Goal: Task Accomplishment & Management: Complete application form

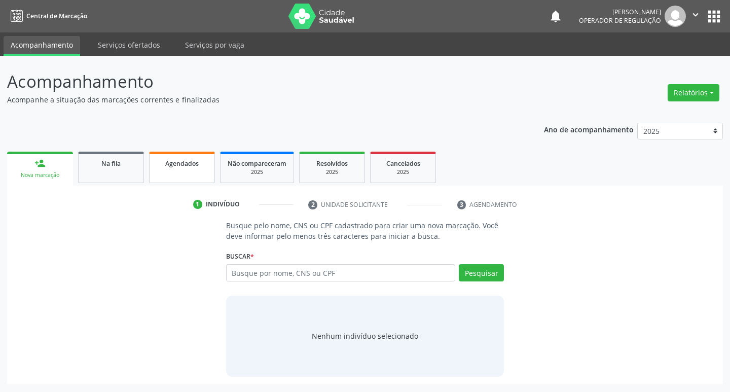
click at [213, 161] on link "Agendados" at bounding box center [182, 167] width 66 height 31
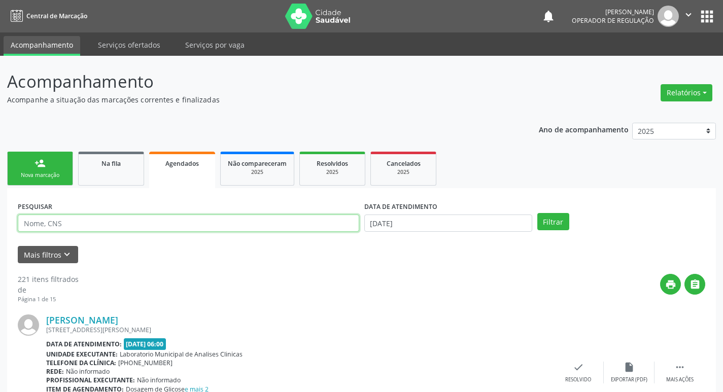
click at [253, 224] on input "text" at bounding box center [188, 223] width 341 height 17
click at [254, 227] on input "text" at bounding box center [188, 223] width 341 height 17
type input "700908963108097"
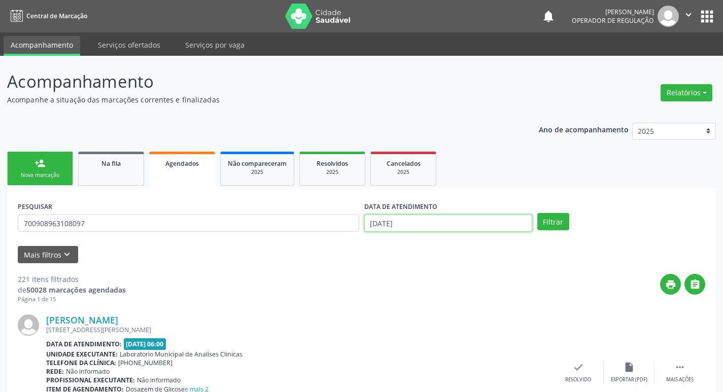
click at [416, 216] on input "[DATE]" at bounding box center [448, 223] width 168 height 17
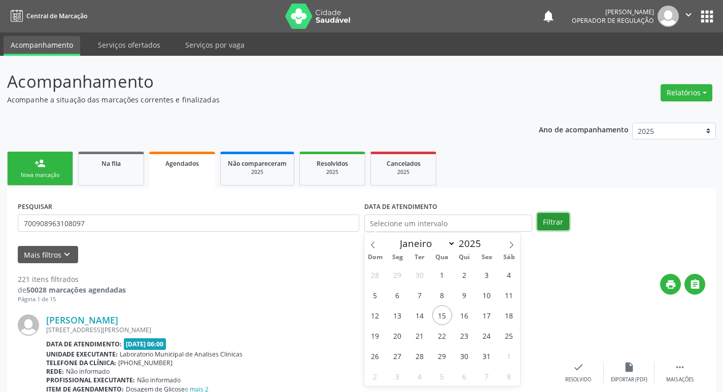
click at [544, 225] on button "Filtrar" at bounding box center [553, 221] width 32 height 17
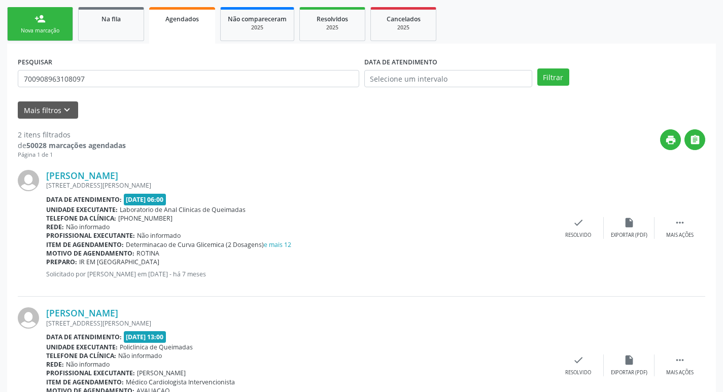
scroll to position [102, 0]
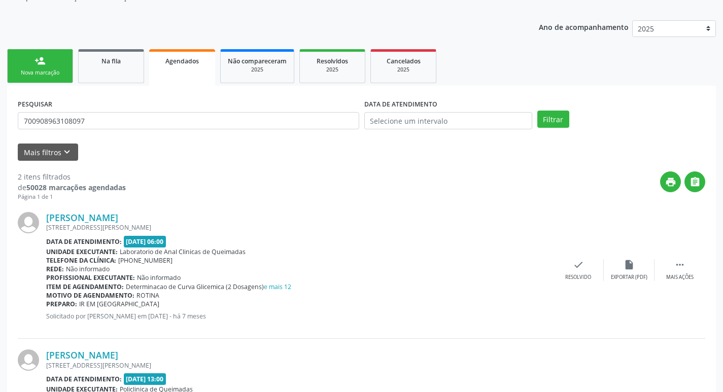
click at [93, 58] on div "Na fila" at bounding box center [111, 60] width 51 height 11
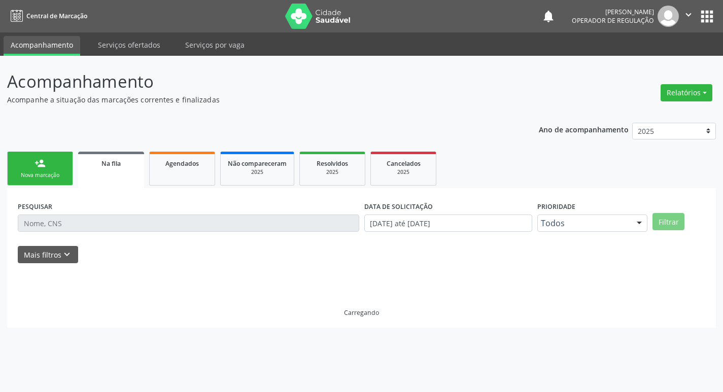
scroll to position [0, 0]
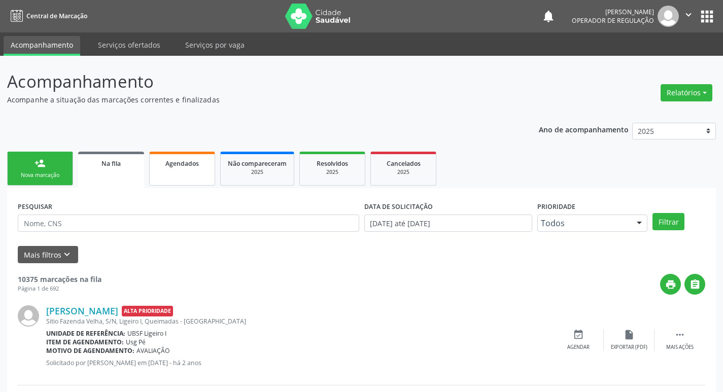
click at [173, 168] on link "Agendados" at bounding box center [182, 169] width 66 height 34
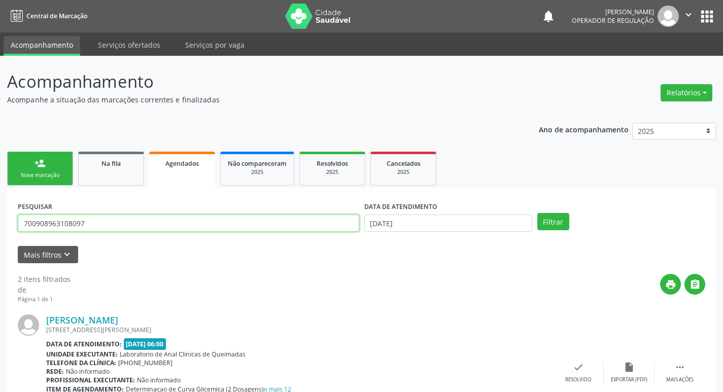
click at [145, 226] on input "700908963108097" at bounding box center [188, 223] width 341 height 17
type input "702804629662565"
click at [537, 213] on button "Filtrar" at bounding box center [553, 221] width 32 height 17
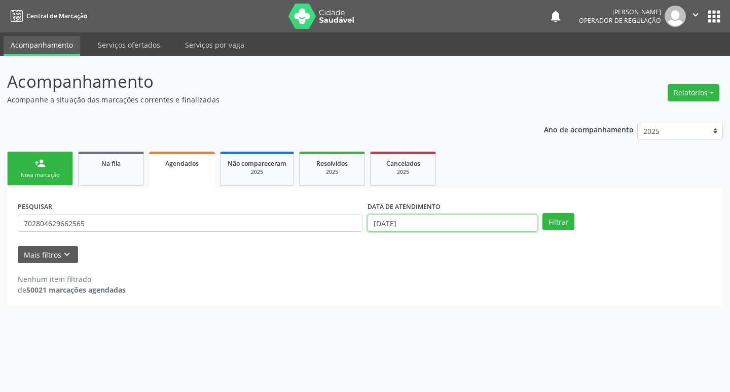
click at [444, 222] on input "[DATE]" at bounding box center [453, 223] width 170 height 17
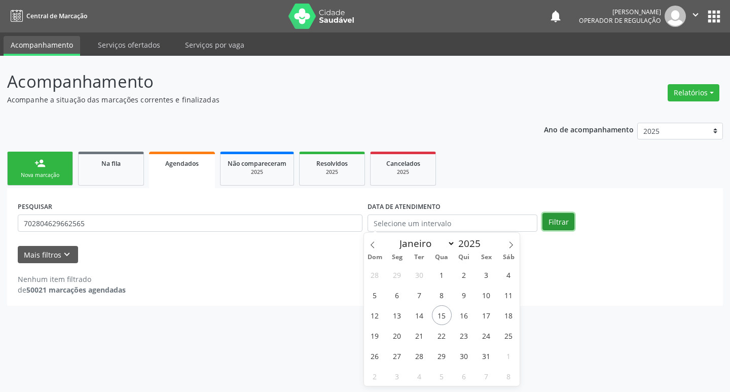
click at [559, 215] on button "Filtrar" at bounding box center [559, 221] width 32 height 17
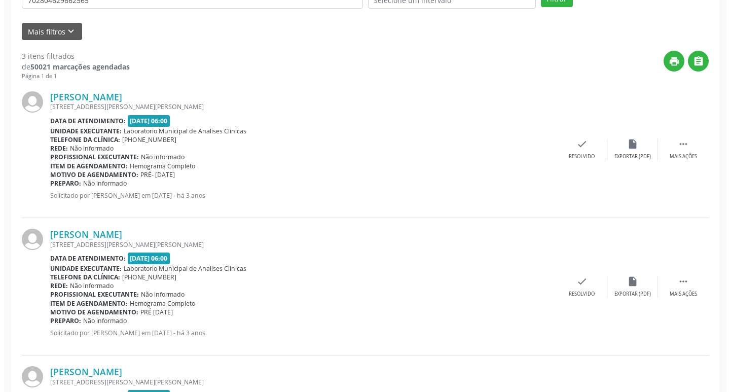
scroll to position [341, 0]
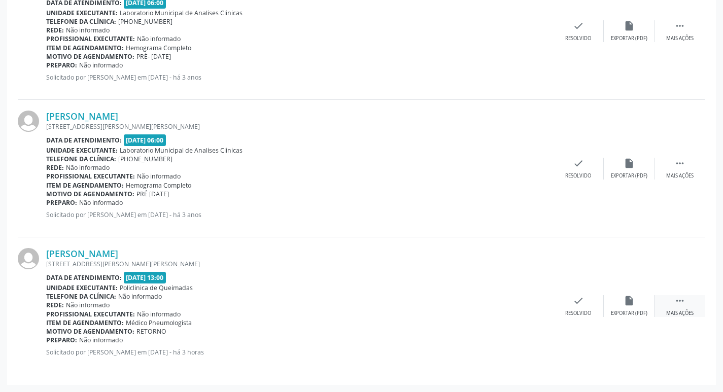
click at [692, 299] on div " Mais ações" at bounding box center [679, 306] width 51 height 22
click at [535, 307] on div "cancel Cancelar" at bounding box center [527, 306] width 51 height 22
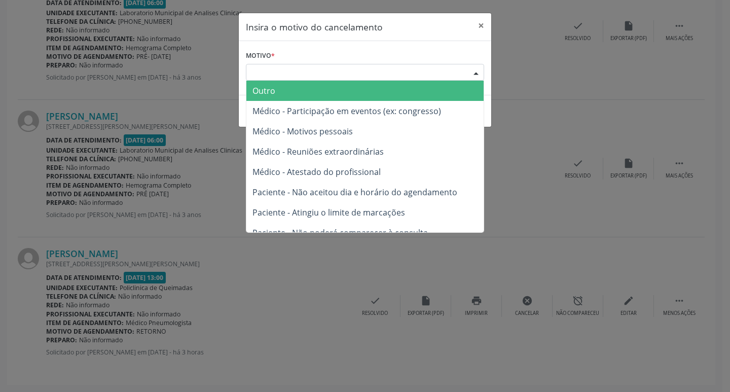
click at [431, 67] on div "Escolha o motivo" at bounding box center [365, 72] width 238 height 17
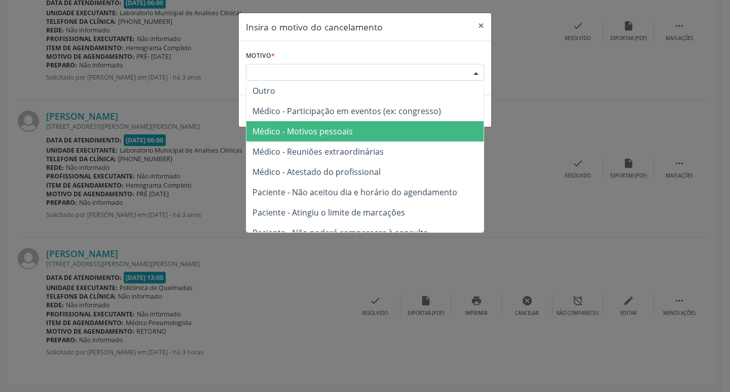
click at [380, 132] on span "Médico - Motivos pessoais" at bounding box center [365, 131] width 237 height 20
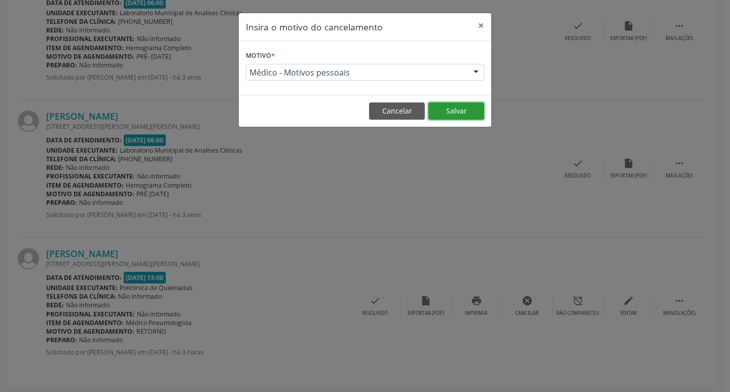
click at [466, 109] on button "Salvar" at bounding box center [457, 110] width 56 height 17
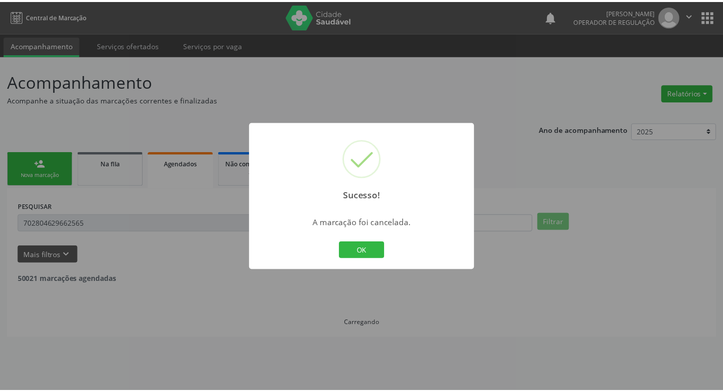
scroll to position [0, 0]
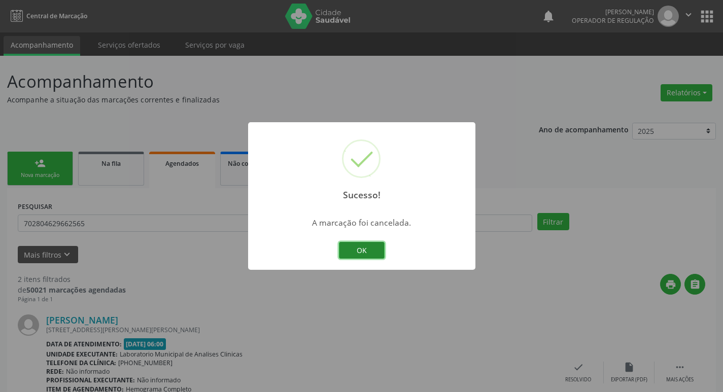
click at [377, 251] on button "OK" at bounding box center [362, 250] width 46 height 17
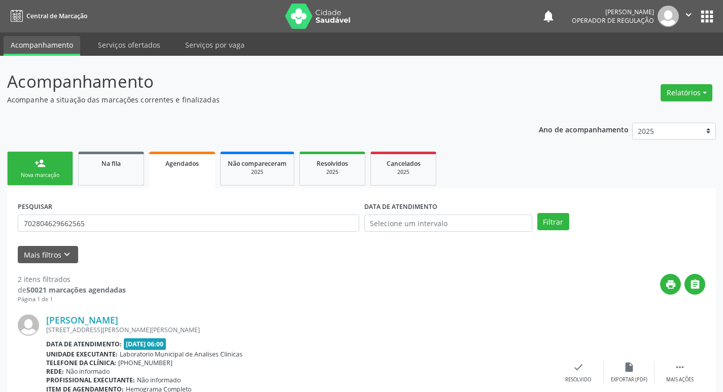
click at [46, 181] on link "person_add Nova marcação" at bounding box center [40, 169] width 66 height 34
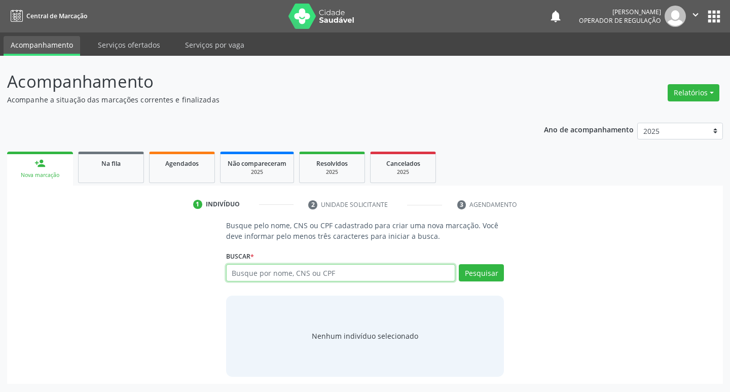
click at [262, 266] on input "text" at bounding box center [341, 272] width 230 height 17
type input "10716329492"
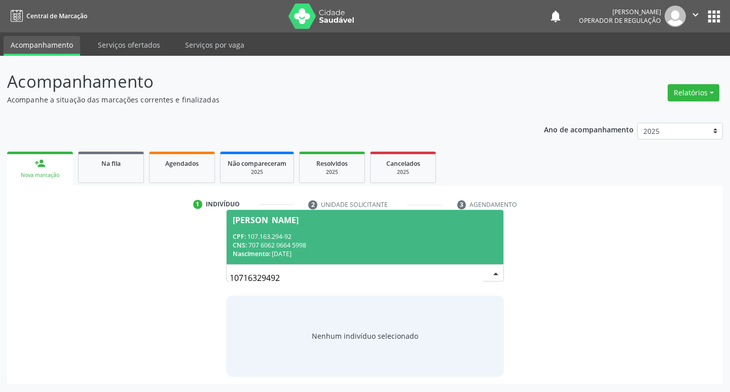
click at [282, 244] on div "CNS: 707 6062 0664 5998" at bounding box center [365, 245] width 265 height 9
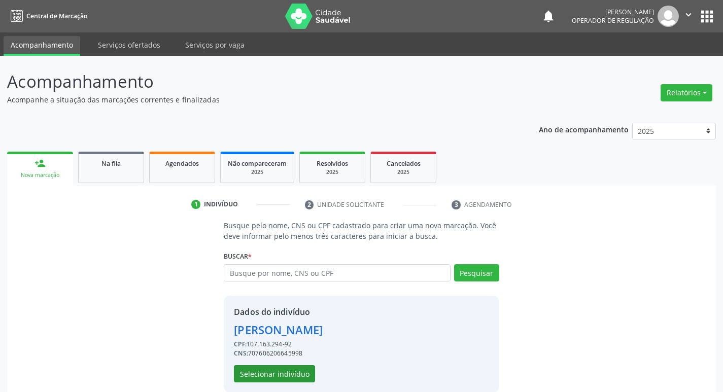
scroll to position [15, 0]
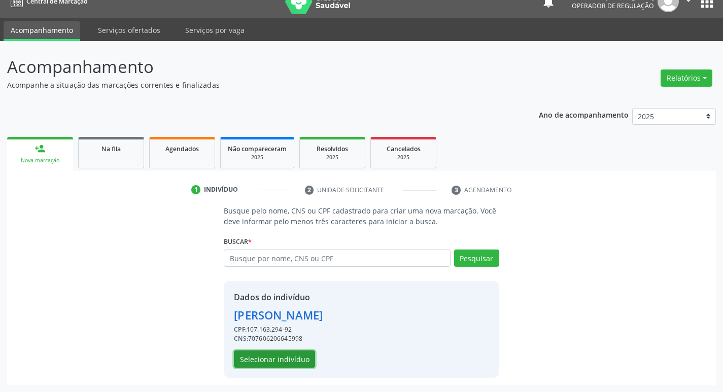
click at [284, 356] on button "Selecionar indivíduo" at bounding box center [274, 358] width 81 height 17
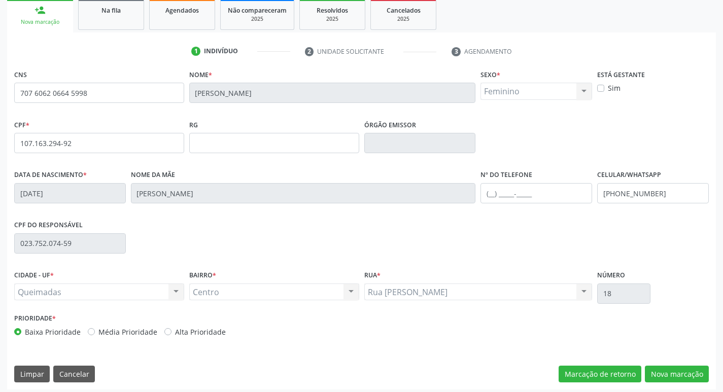
scroll to position [158, 0]
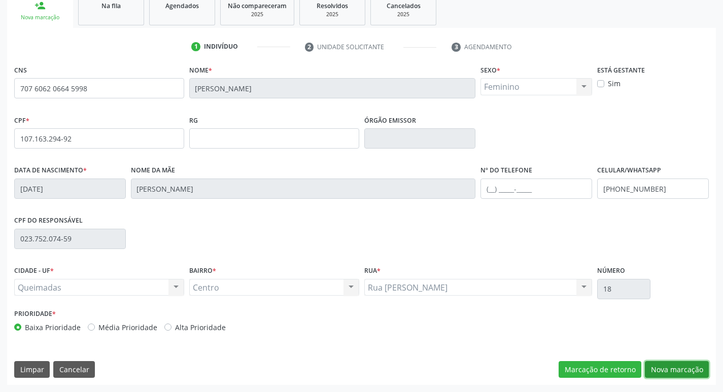
click at [650, 369] on button "Nova marcação" at bounding box center [677, 369] width 64 height 17
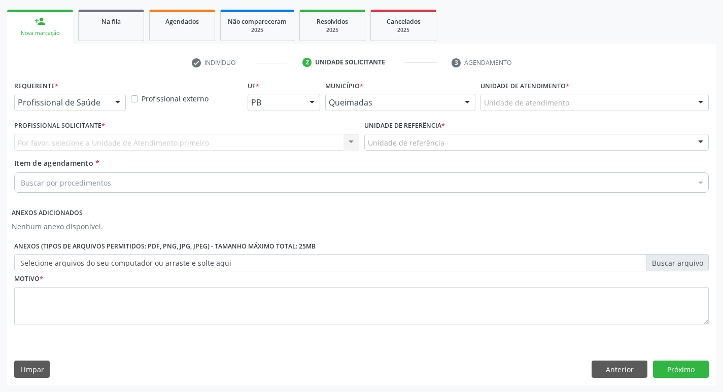
scroll to position [142, 0]
click at [102, 95] on div "Profissional de Saúde" at bounding box center [70, 102] width 112 height 17
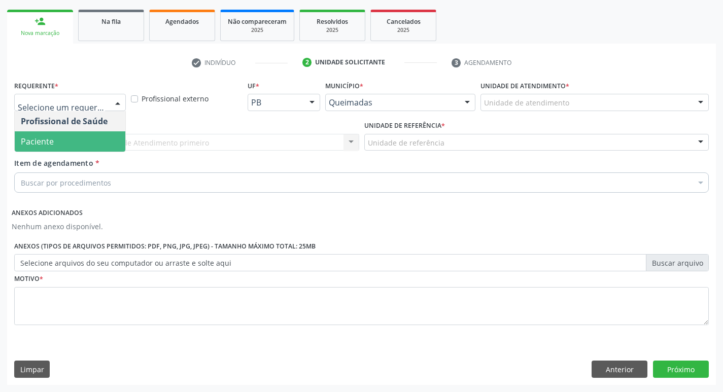
click at [68, 137] on span "Paciente" at bounding box center [70, 141] width 111 height 20
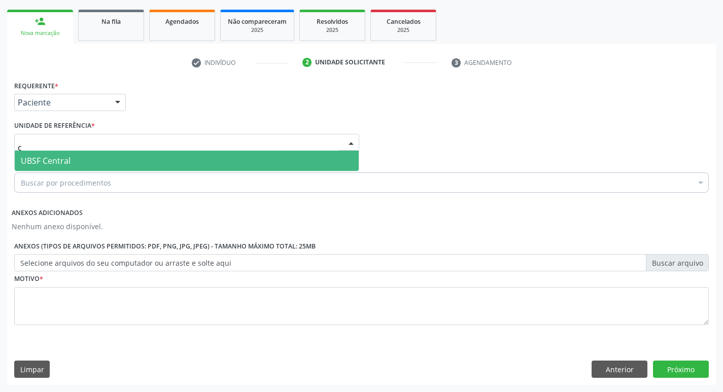
type input "ce"
click at [64, 161] on span "UBSF Central" at bounding box center [46, 160] width 50 height 11
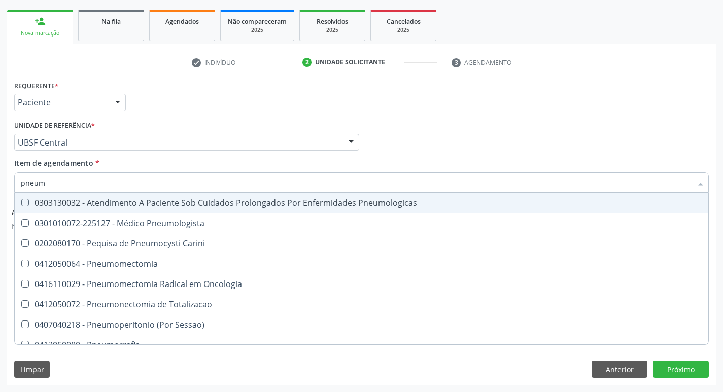
type input "pneumo"
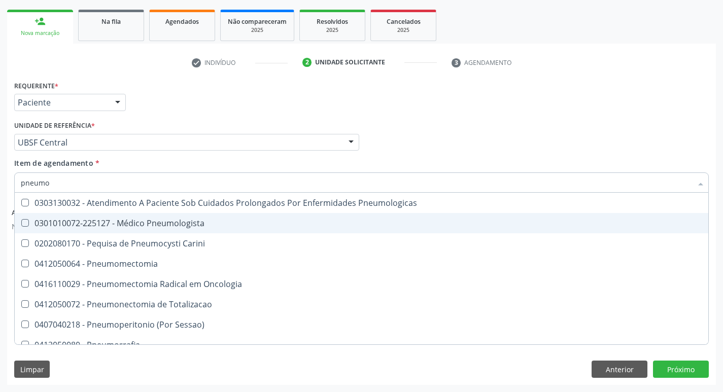
click at [77, 223] on div "0301010072-225127 - Médico Pneumologista" at bounding box center [361, 223] width 681 height 8
checkbox Pneumologista "true"
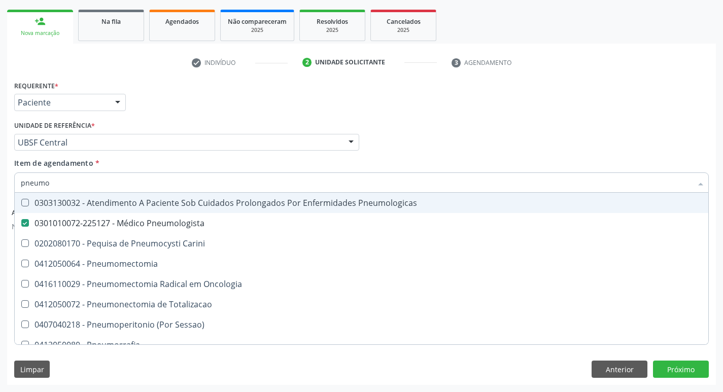
click at [150, 118] on div "Unidade de referência * UBSF Central UBSF Ligeiro II UBSF Saulo Leal [PERSON_NA…" at bounding box center [186, 134] width 345 height 32
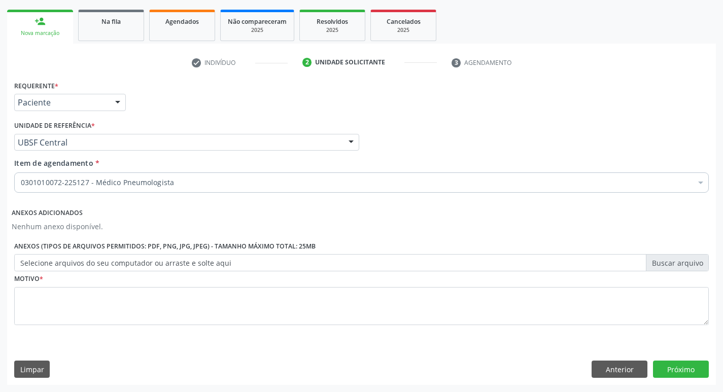
click at [89, 278] on div "Motivo *" at bounding box center [361, 298] width 694 height 54
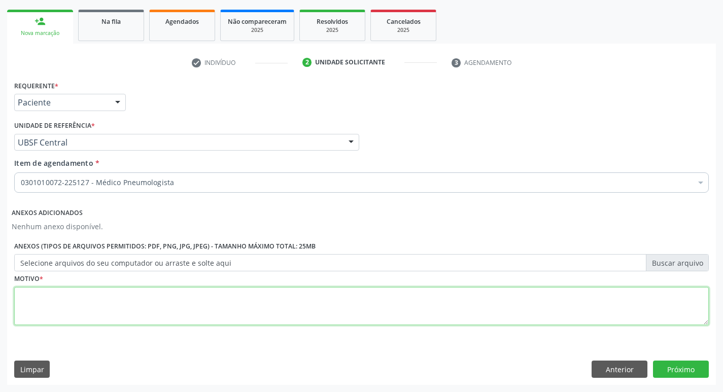
click at [89, 290] on textarea at bounding box center [361, 306] width 694 height 39
type textarea "dd"
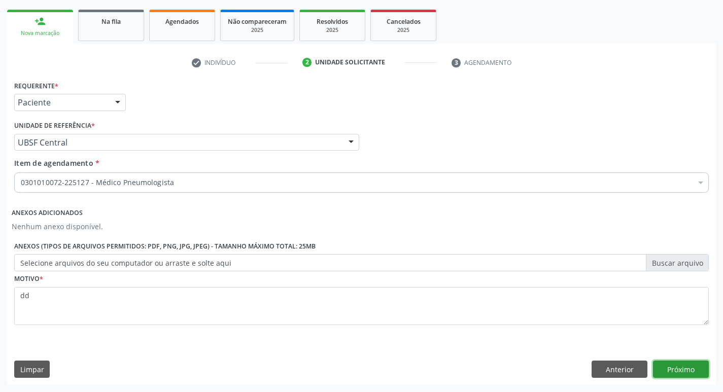
click at [665, 365] on button "Próximo" at bounding box center [681, 369] width 56 height 17
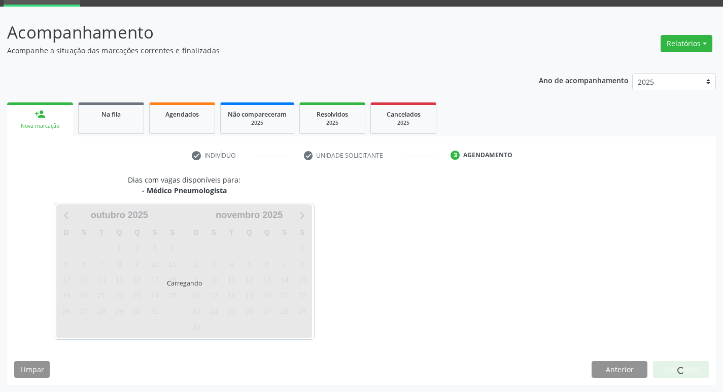
scroll to position [49, 0]
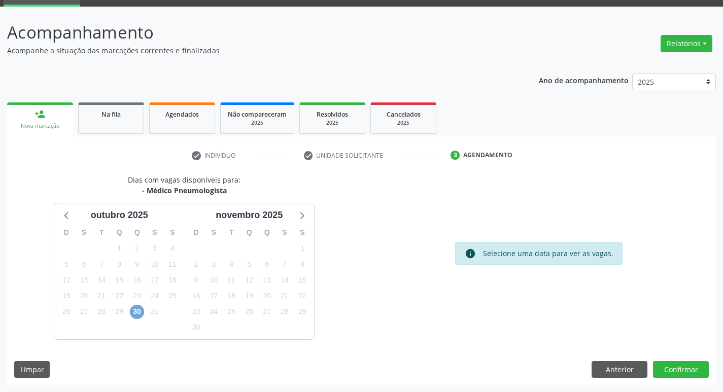
click at [137, 314] on span "30" at bounding box center [137, 312] width 14 height 14
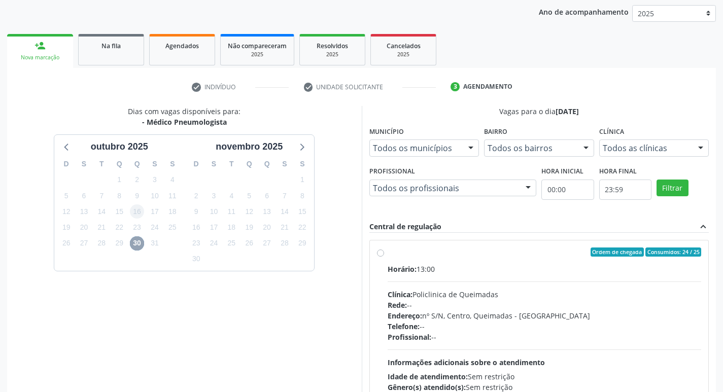
scroll to position [100, 0]
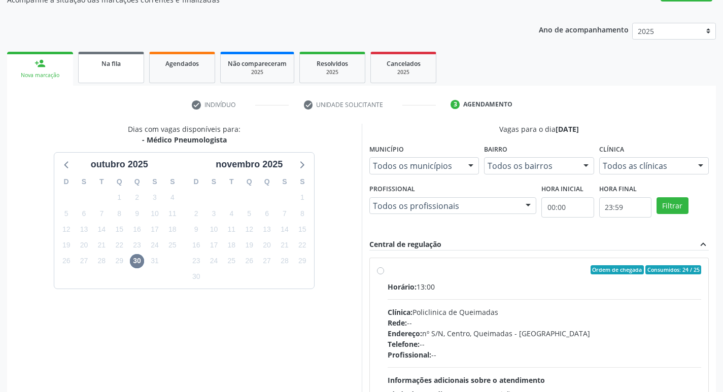
click at [133, 77] on link "Na fila" at bounding box center [111, 67] width 66 height 31
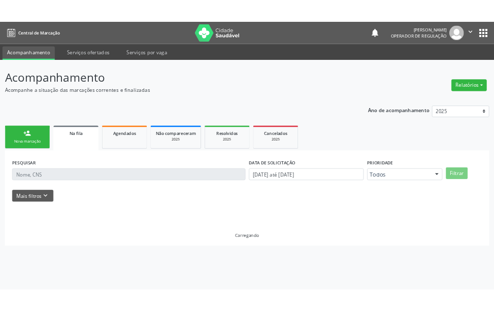
scroll to position [0, 0]
